Goal: Use online tool/utility: Utilize a website feature to perform a specific function

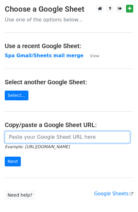
click at [39, 138] on input "url" at bounding box center [67, 137] width 125 height 12
paste input "https://docs.google.com/spreadsheets/d/12SgJE2jKZEKWpXJfKh3gZxr3i7rJy1mBpCsRnPz…"
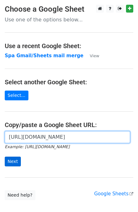
type input "https://docs.google.com/spreadsheets/d/12SgJE2jKZEKWpXJfKh3gZxr3i7rJy1mBpCsRnPz…"
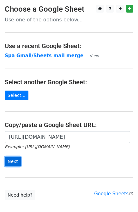
scroll to position [0, 0]
click at [15, 162] on input "Next" at bounding box center [13, 162] width 16 height 10
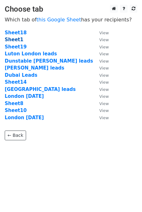
click at [17, 41] on strong "Sheet1" at bounding box center [14, 40] width 19 height 6
